Goal: Transaction & Acquisition: Purchase product/service

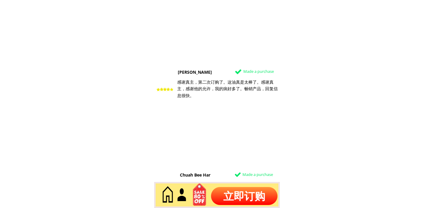
scroll to position [3204, 0]
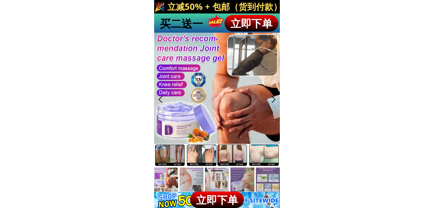
click at [214, 195] on p "立即下单" at bounding box center [217, 199] width 54 height 17
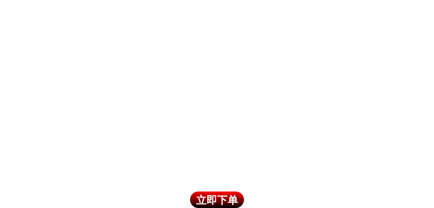
scroll to position [3771, 0]
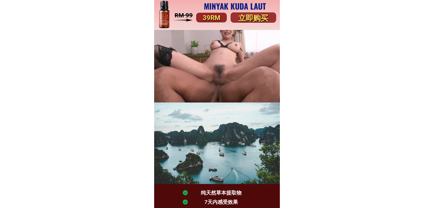
scroll to position [232, 0]
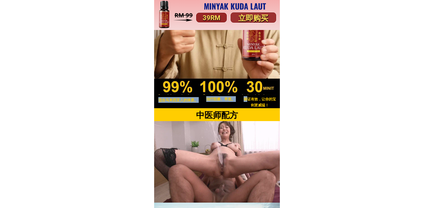
drag, startPoint x: 246, startPoint y: 98, endPoint x: 246, endPoint y: 94, distance: 3.6
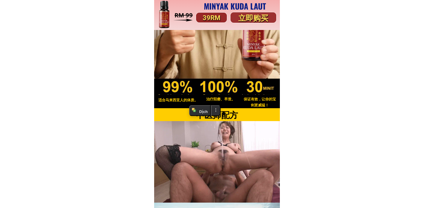
click at [255, 92] on div at bounding box center [217, 18] width 126 height 203
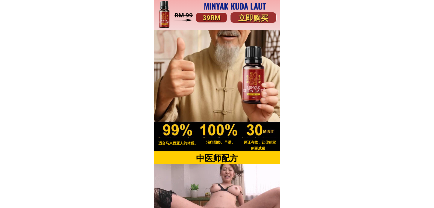
scroll to position [266, 0]
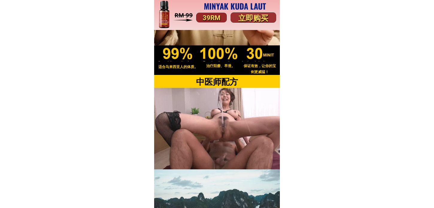
click at [168, 66] on h3 "适合马来西亚人的体质。" at bounding box center [178, 67] width 40 height 6
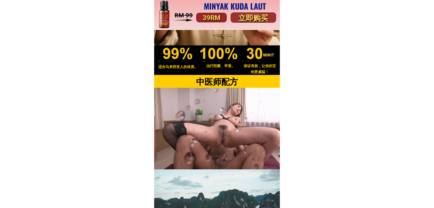
click at [169, 62] on div at bounding box center [217, 67] width 126 height 13
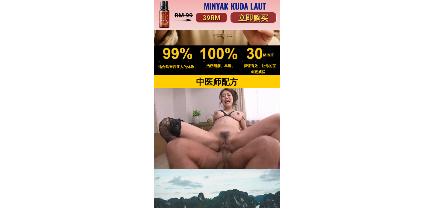
drag, startPoint x: 169, startPoint y: 60, endPoint x: 180, endPoint y: 38, distance: 24.4
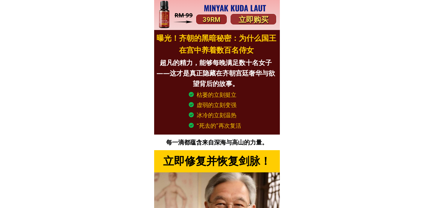
scroll to position [266, 0]
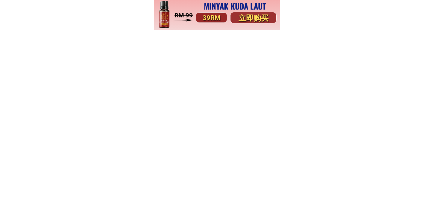
scroll to position [3150, 0]
